Goal: Task Accomplishment & Management: Manage account settings

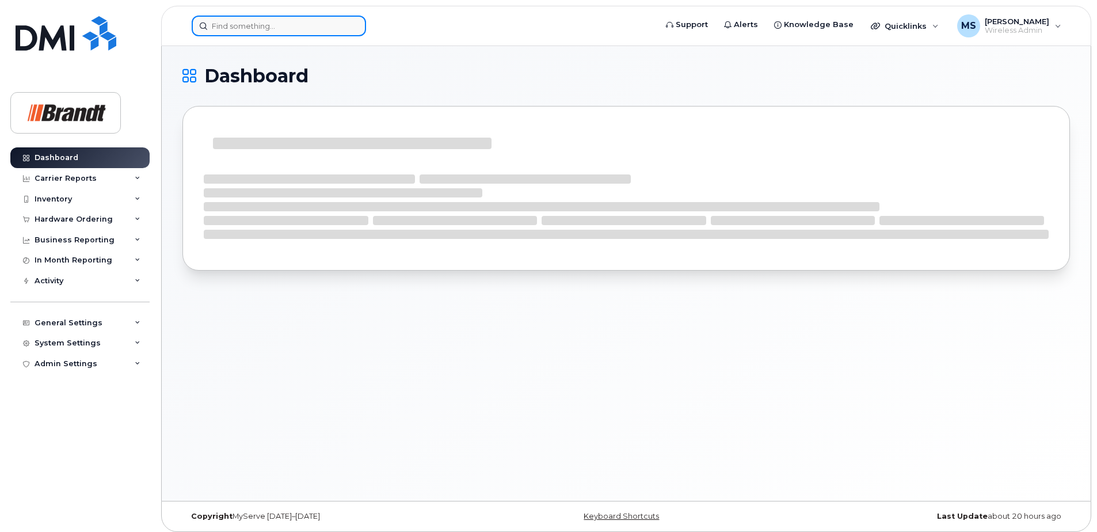
click at [278, 32] on input at bounding box center [279, 26] width 174 height 21
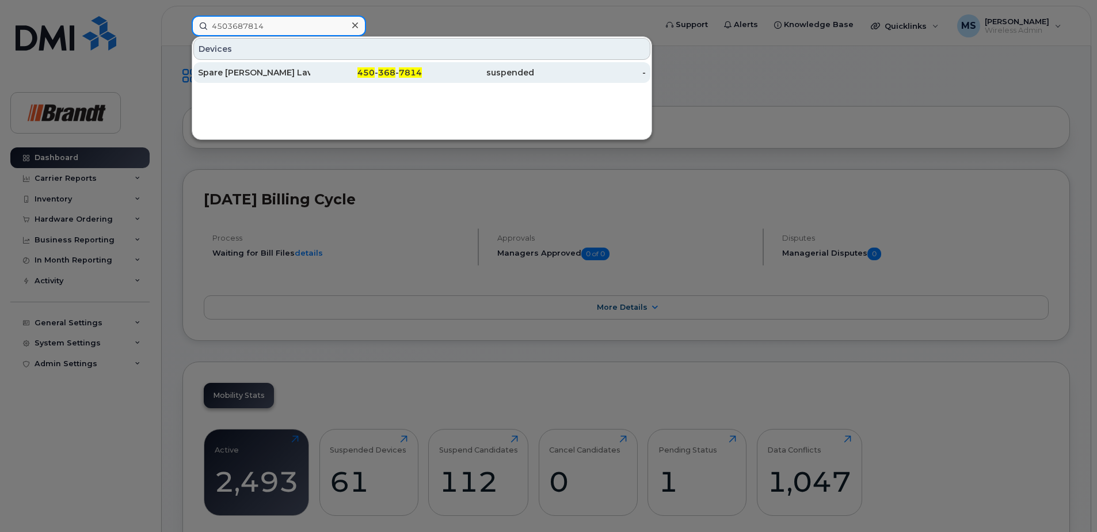
type input "4503687814"
click at [253, 69] on div "Spare [PERSON_NAME] Laval" at bounding box center [254, 73] width 112 height 12
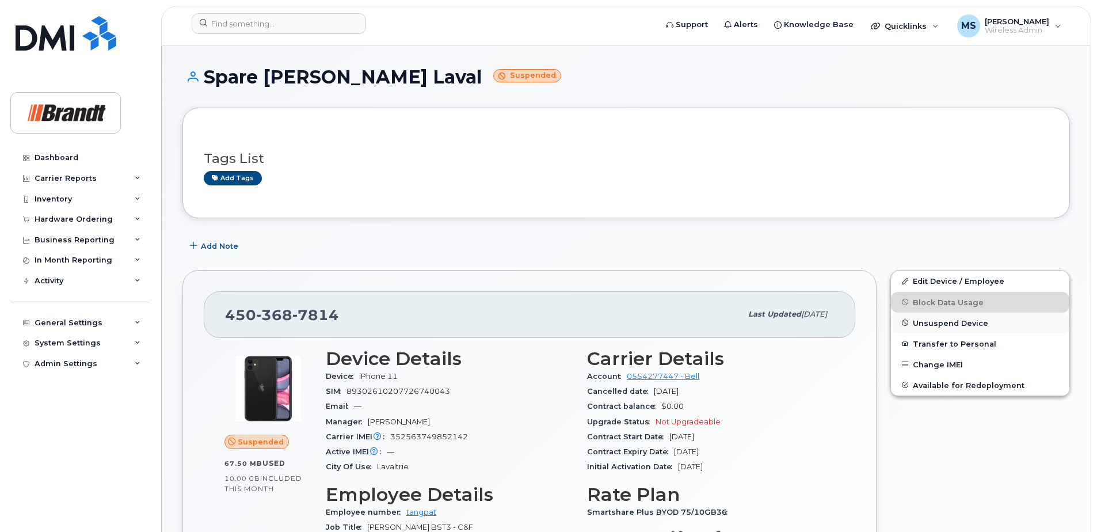
click at [937, 324] on span "Unsuspend Device" at bounding box center [950, 322] width 75 height 9
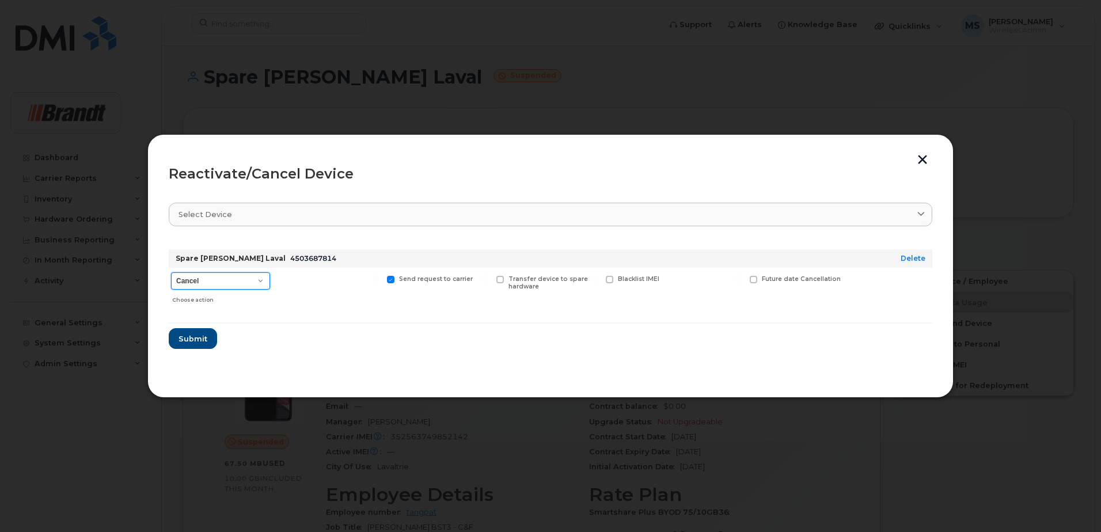
click at [236, 282] on select "Cancel Suspend - Extend Suspension Reactivate" at bounding box center [220, 280] width 99 height 17
select select "[object Object]"
click at [171, 272] on select "Cancel Suspend - Extend Suspension Reactivate" at bounding box center [220, 280] width 99 height 17
click at [682, 281] on span at bounding box center [681, 279] width 7 height 7
click at [670, 281] on input "New Username" at bounding box center [667, 279] width 6 height 6
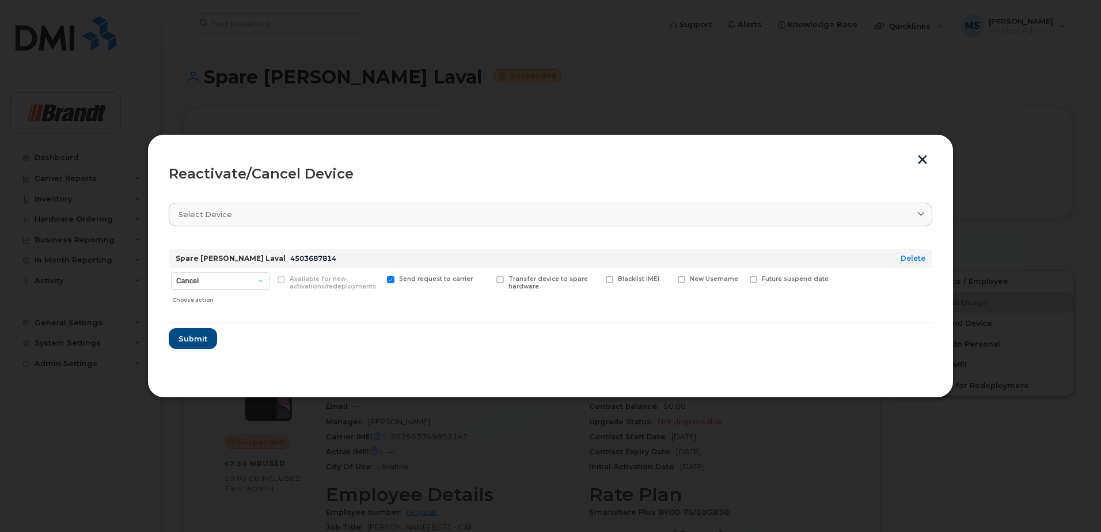
checkbox input "true"
click at [687, 301] on input "text" at bounding box center [710, 297] width 64 height 21
type input "Dave Perreault"
click at [199, 341] on span "Submit" at bounding box center [192, 342] width 29 height 11
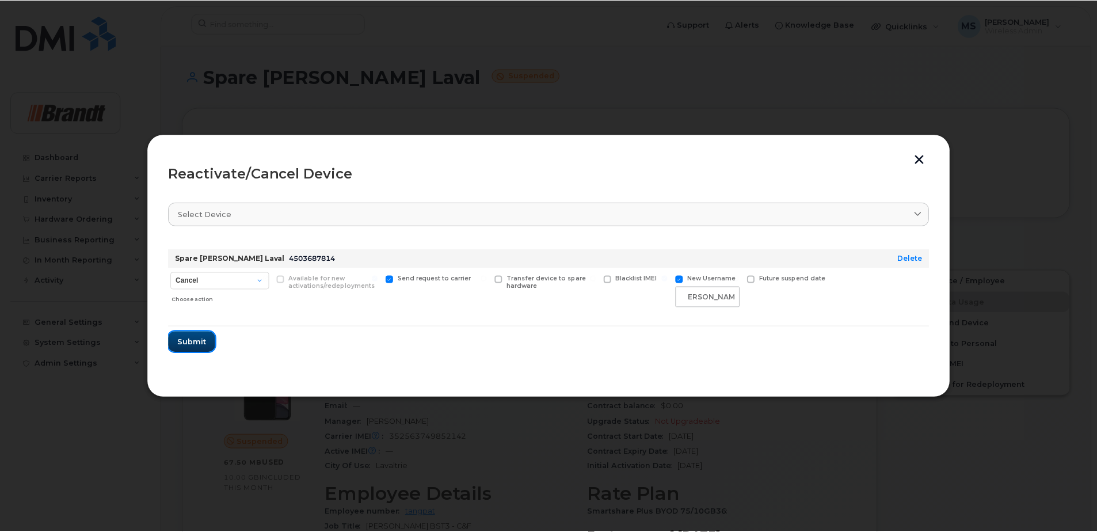
scroll to position [0, 0]
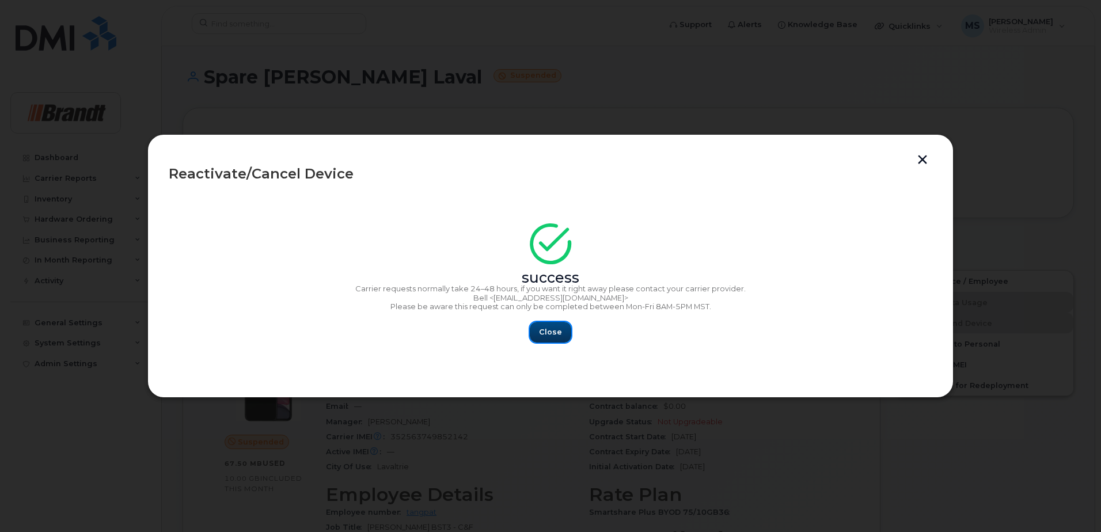
click at [548, 338] on button "Close" at bounding box center [550, 332] width 41 height 21
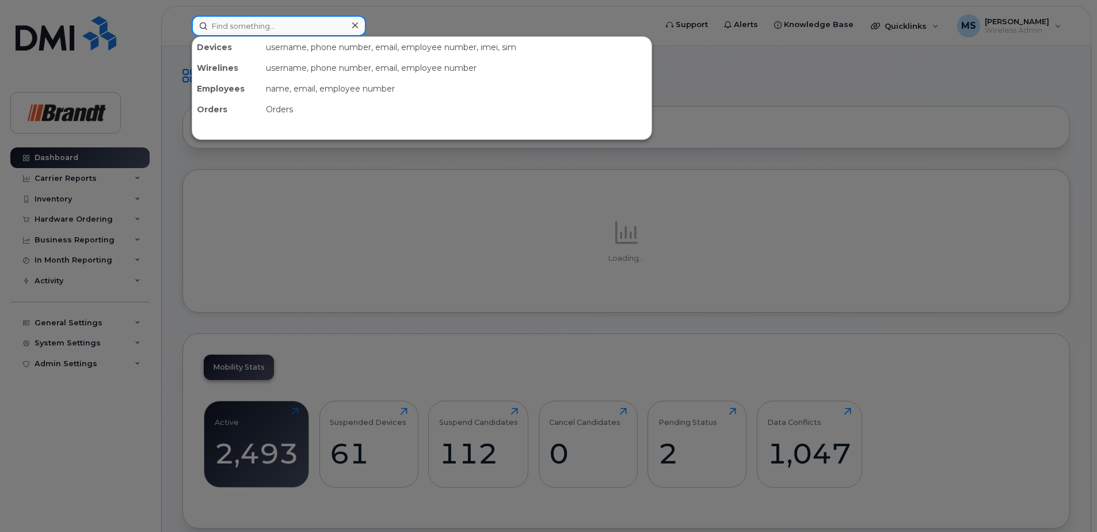
click at [322, 31] on input at bounding box center [279, 26] width 174 height 21
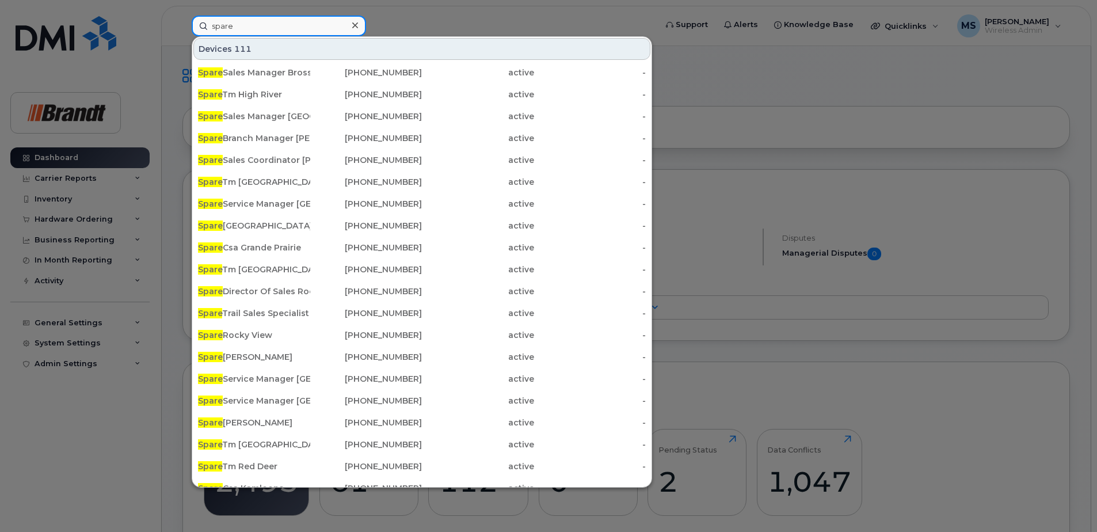
type input "spare"
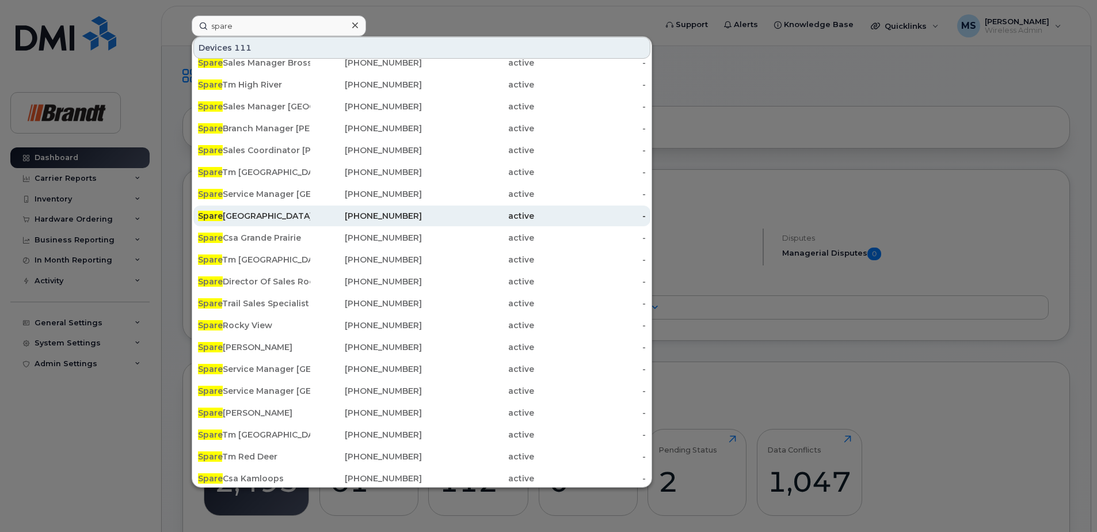
scroll to position [13, 0]
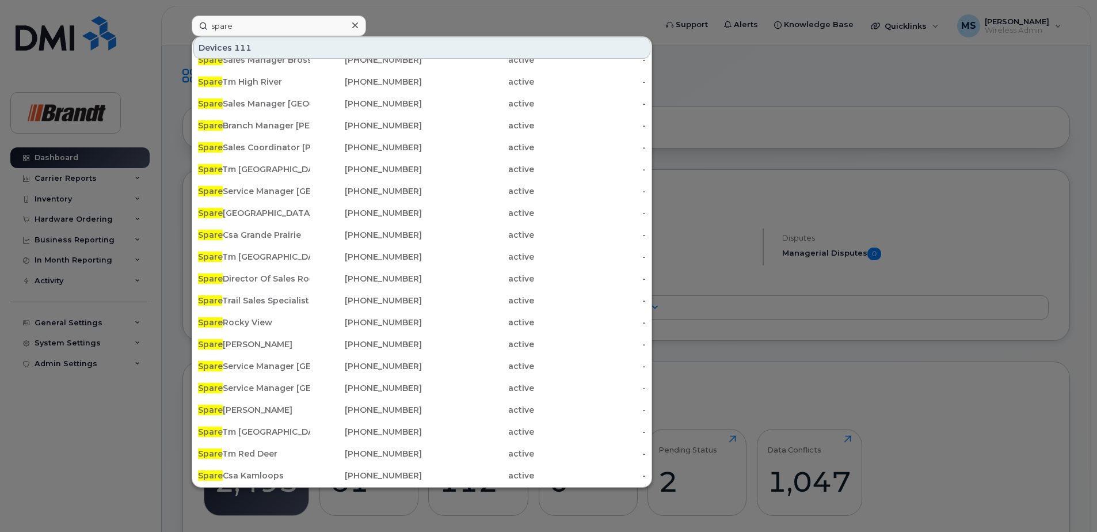
click at [919, 91] on div at bounding box center [548, 266] width 1097 height 532
